Goal: Obtain resource: Obtain resource

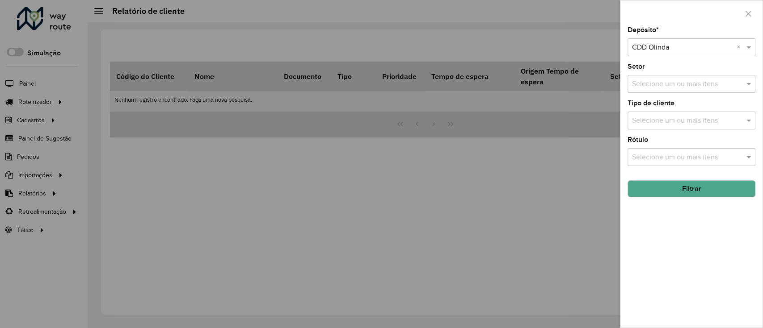
click at [591, 38] on div at bounding box center [381, 164] width 763 height 328
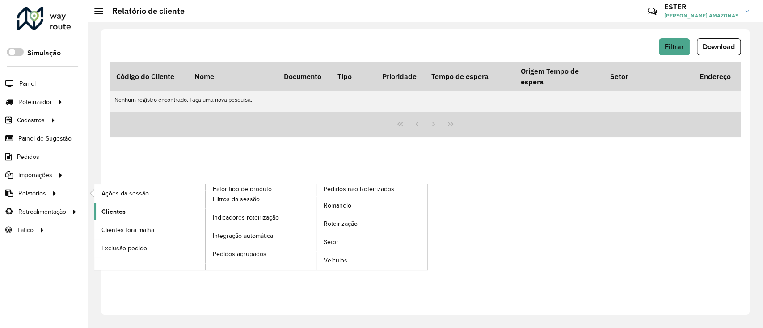
click at [127, 208] on link "Clientes" at bounding box center [149, 212] width 111 height 18
click at [118, 209] on span "Clientes" at bounding box center [113, 211] width 24 height 9
click at [107, 210] on span "Clientes" at bounding box center [113, 211] width 24 height 9
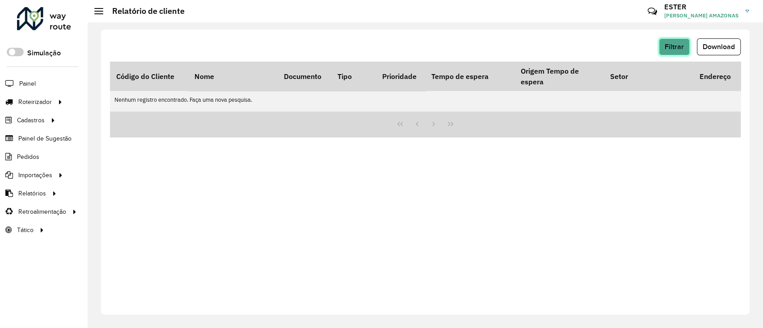
click at [676, 48] on span "Filtrar" at bounding box center [673, 47] width 19 height 8
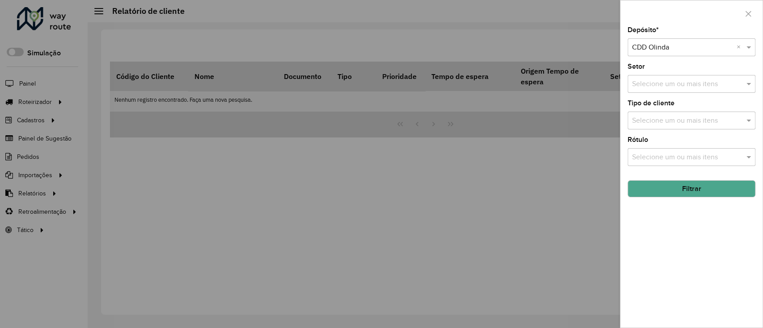
click at [685, 187] on button "Filtrar" at bounding box center [691, 188] width 128 height 17
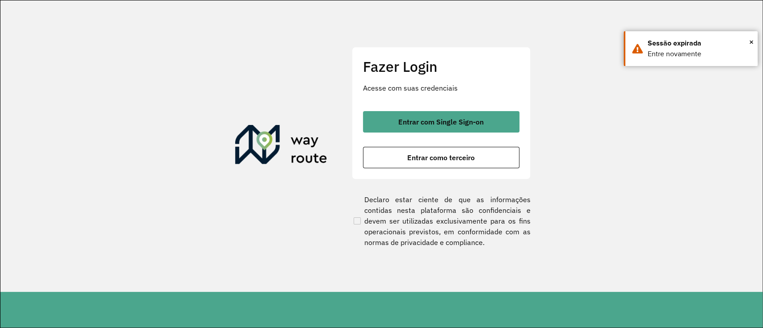
click at [481, 119] on div at bounding box center [381, 164] width 763 height 328
click at [439, 116] on div at bounding box center [381, 164] width 763 height 328
click at [440, 119] on div at bounding box center [381, 164] width 763 height 328
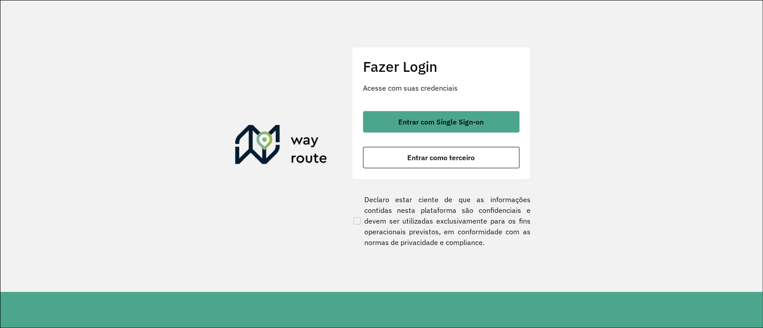
click at [479, 120] on div at bounding box center [381, 164] width 763 height 328
click at [465, 122] on div at bounding box center [381, 164] width 763 height 328
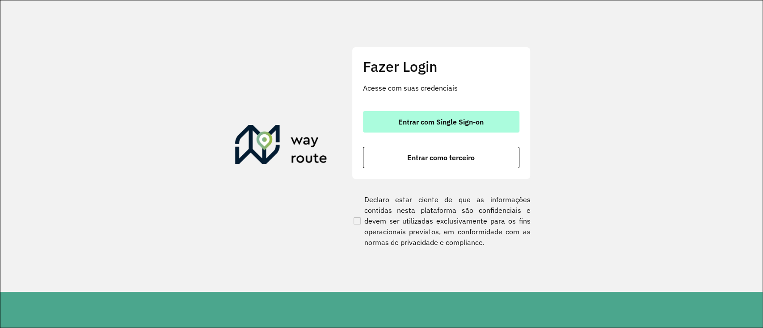
click at [392, 112] on button "Entrar com Single Sign-on" at bounding box center [441, 121] width 156 height 21
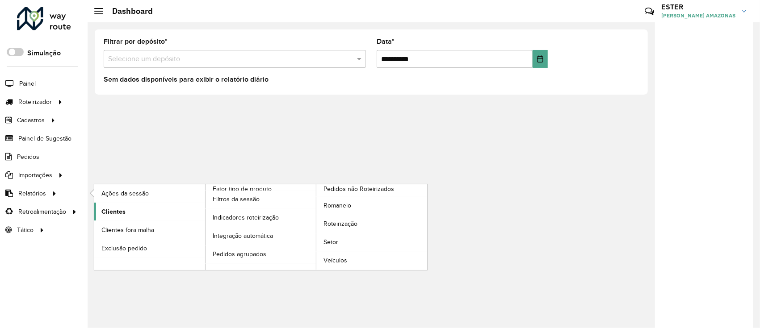
click at [154, 209] on link "Clientes" at bounding box center [149, 212] width 111 height 18
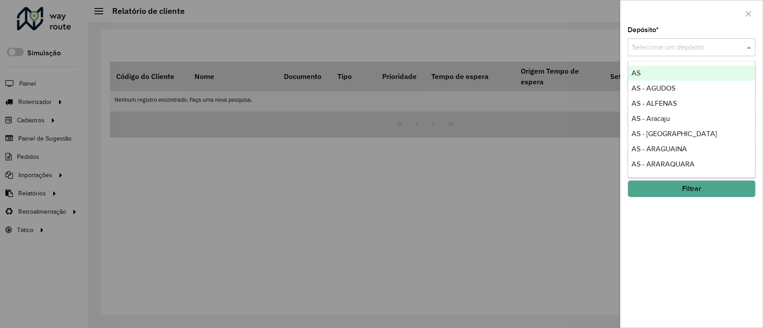
click at [677, 51] on input "text" at bounding box center [682, 47] width 101 height 11
type input "****"
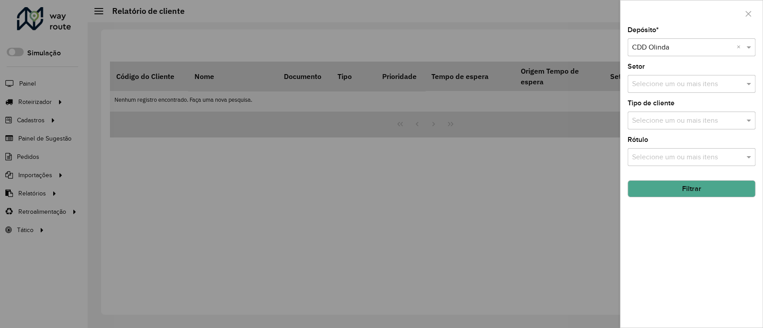
click at [712, 187] on button "Filtrar" at bounding box center [691, 188] width 128 height 17
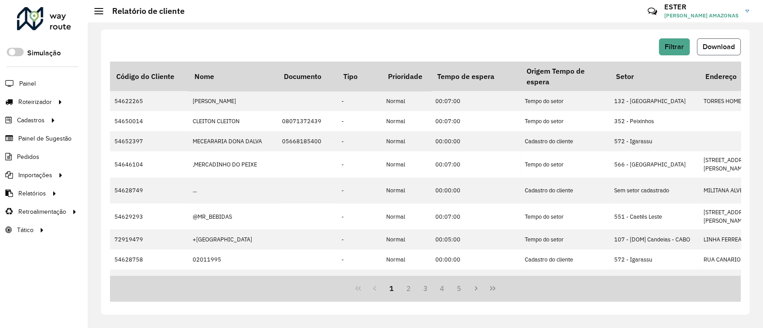
click at [720, 50] on span "Download" at bounding box center [718, 47] width 32 height 8
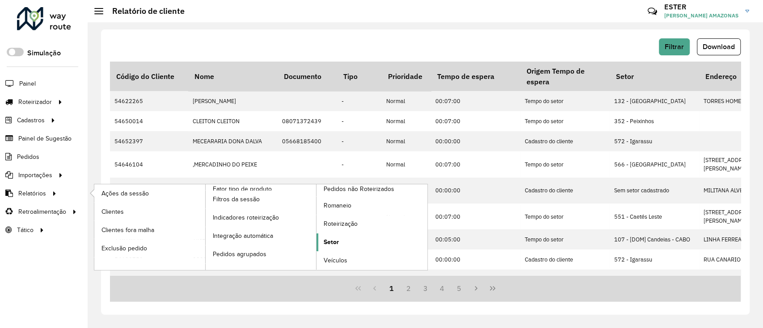
click at [333, 246] on span "Setor" at bounding box center [330, 242] width 15 height 9
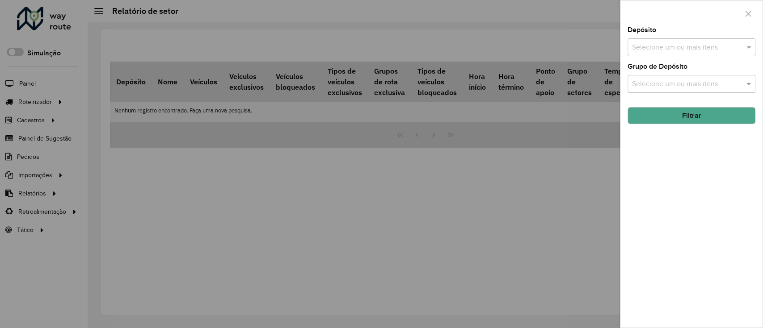
click at [670, 45] on input "text" at bounding box center [686, 47] width 114 height 11
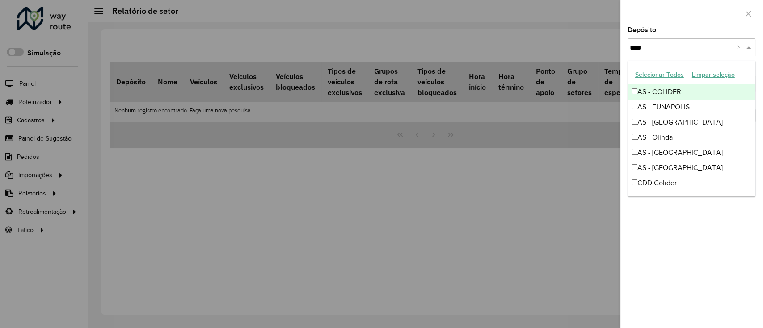
type input "*****"
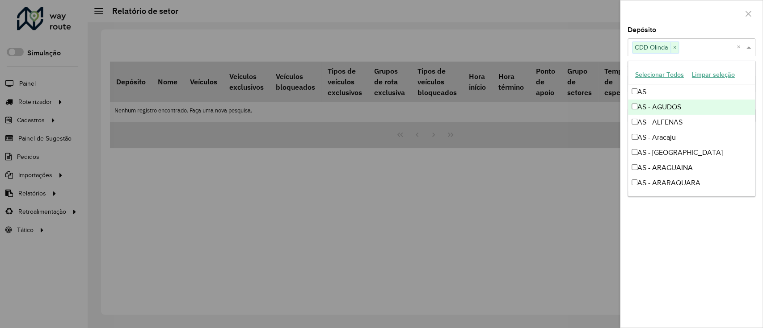
click at [690, 26] on div at bounding box center [691, 13] width 142 height 26
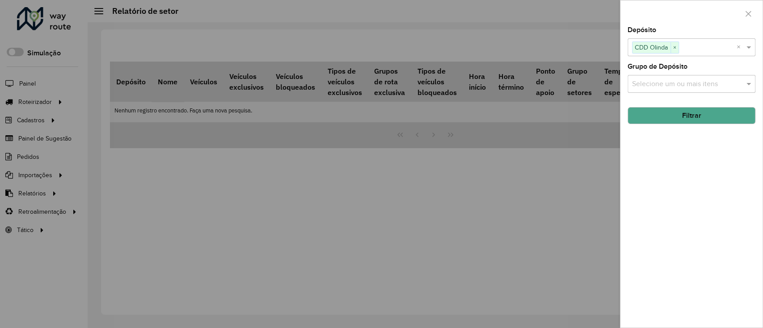
click at [679, 117] on button "Filtrar" at bounding box center [691, 115] width 128 height 17
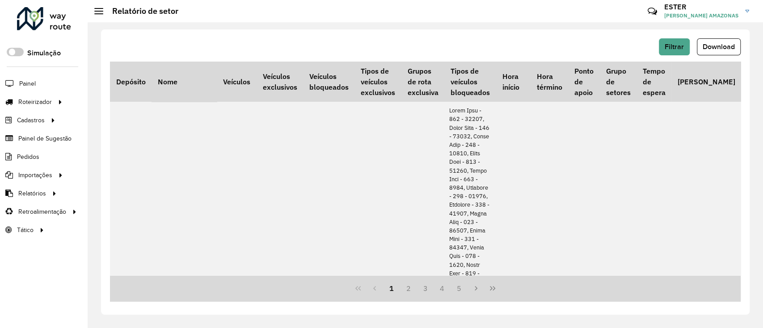
click at [706, 46] on span "Download" at bounding box center [718, 47] width 32 height 8
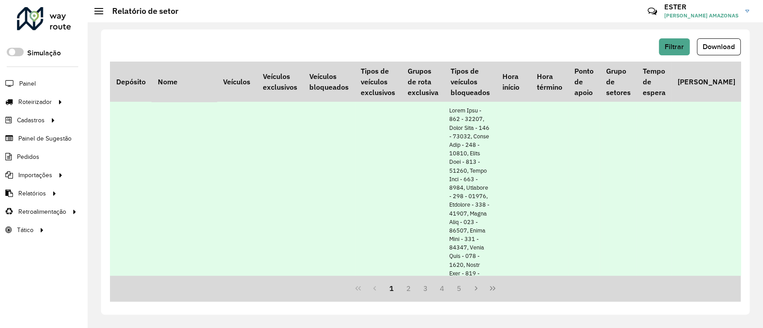
scroll to position [69, 0]
